Goal: Information Seeking & Learning: Learn about a topic

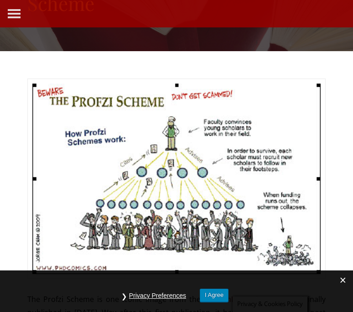
scroll to position [168, 0]
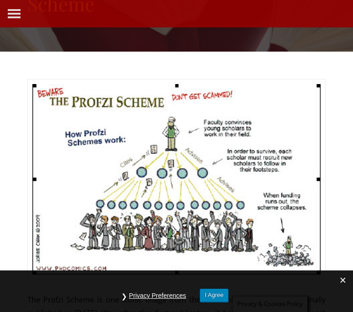
click at [169, 94] on img at bounding box center [176, 179] width 298 height 200
click at [342, 283] on span at bounding box center [343, 280] width 21 height 20
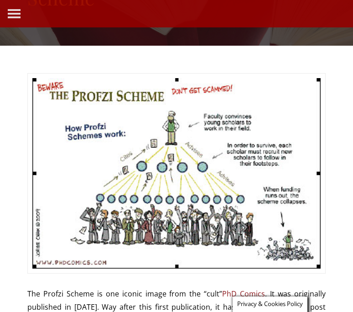
scroll to position [177, 0]
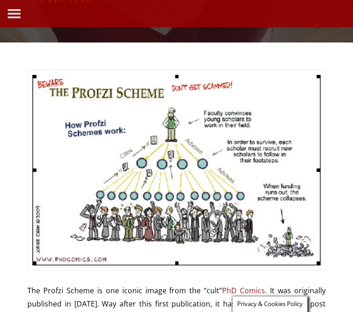
click at [31, 238] on img at bounding box center [176, 170] width 298 height 200
click at [174, 127] on img at bounding box center [176, 170] width 298 height 200
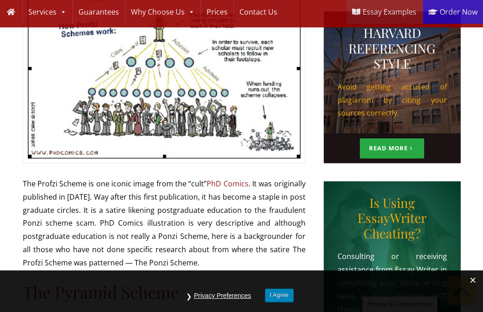
scroll to position [255, 0]
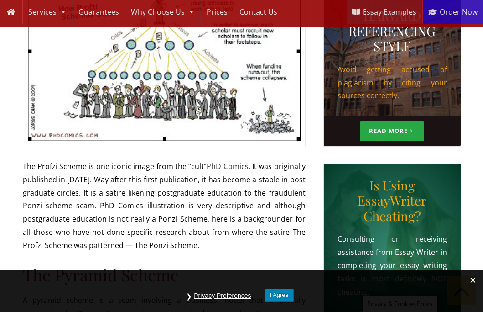
click at [241, 168] on link "PhD Comics" at bounding box center [228, 166] width 42 height 10
